Goal: Use online tool/utility: Utilize a website feature to perform a specific function

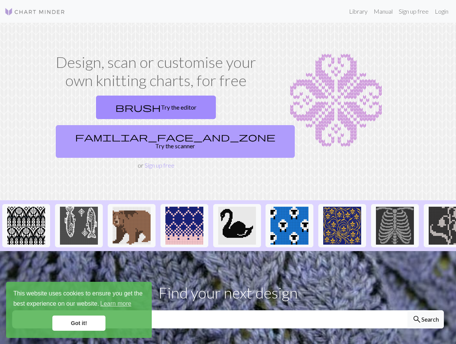
click at [206, 125] on link "familiar_face_and_zone Try the scanner" at bounding box center [175, 141] width 239 height 33
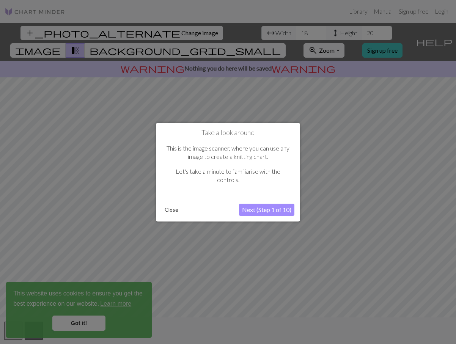
click at [278, 212] on button "Next (Step 1 of 10)" at bounding box center [266, 210] width 55 height 12
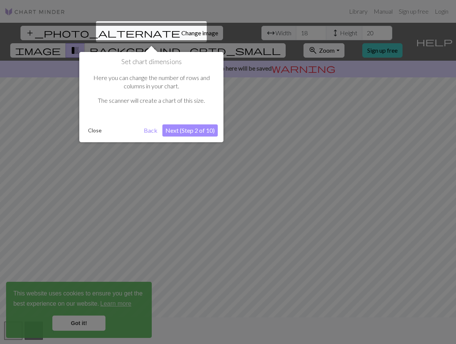
click at [180, 130] on button "Next (Step 2 of 10)" at bounding box center [190, 131] width 55 height 12
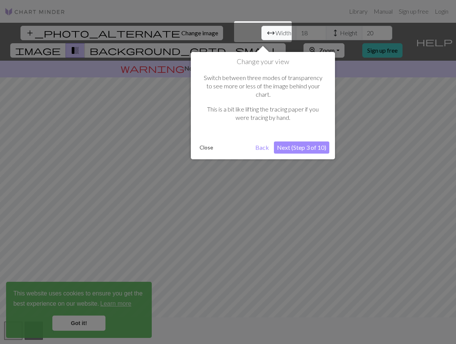
click at [322, 142] on button "Next (Step 3 of 10)" at bounding box center [301, 148] width 55 height 12
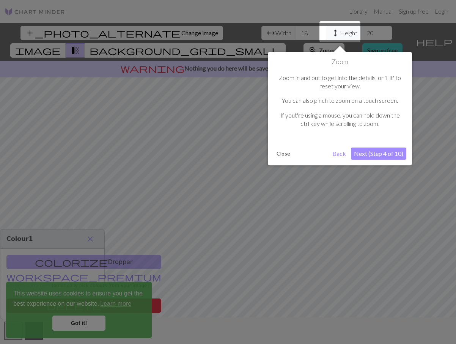
click at [378, 148] on button "Next (Step 4 of 10)" at bounding box center [378, 154] width 55 height 12
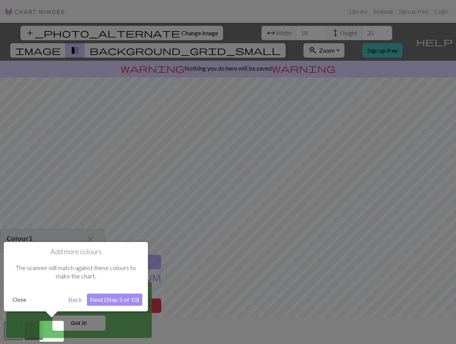
click at [116, 312] on div "Add more colours The scanner will match against these colours to make the chart…" at bounding box center [76, 280] width 144 height 76
click at [118, 299] on button "Next (Step 5 of 10)" at bounding box center [114, 300] width 55 height 12
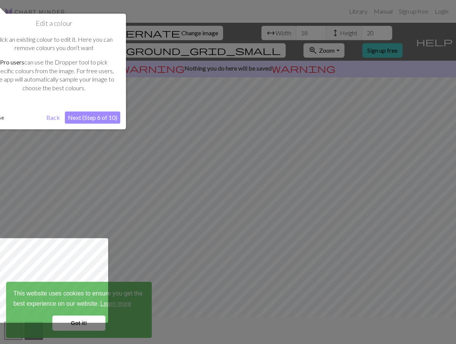
click at [104, 118] on button "Next (Step 6 of 10)" at bounding box center [92, 118] width 55 height 12
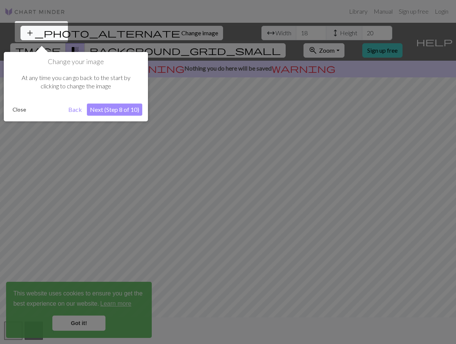
click at [108, 110] on button "Next (Step 8 of 10)" at bounding box center [114, 110] width 55 height 12
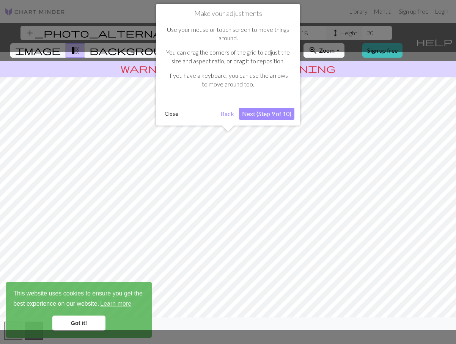
click at [279, 112] on button "Next (Step 9 of 10)" at bounding box center [266, 114] width 55 height 12
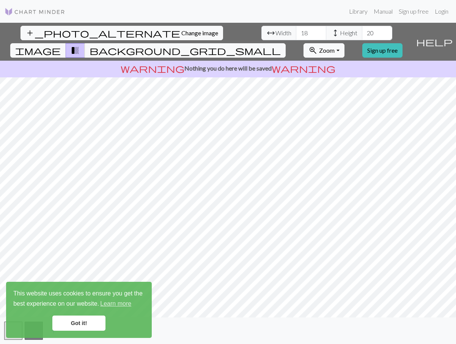
click at [79, 318] on link "Got it!" at bounding box center [78, 323] width 53 height 15
